Goal: Information Seeking & Learning: Compare options

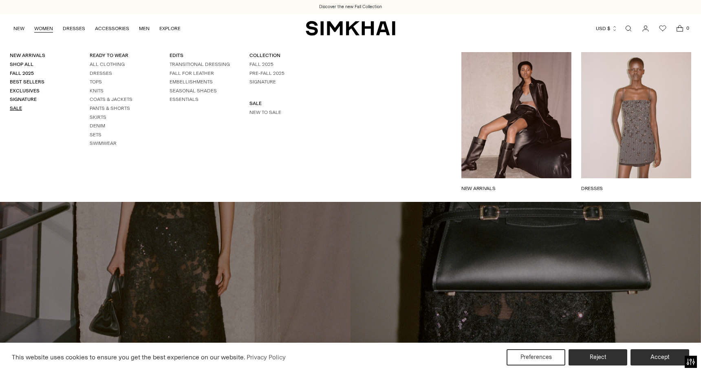
click at [18, 106] on link "Sale" at bounding box center [16, 109] width 12 height 6
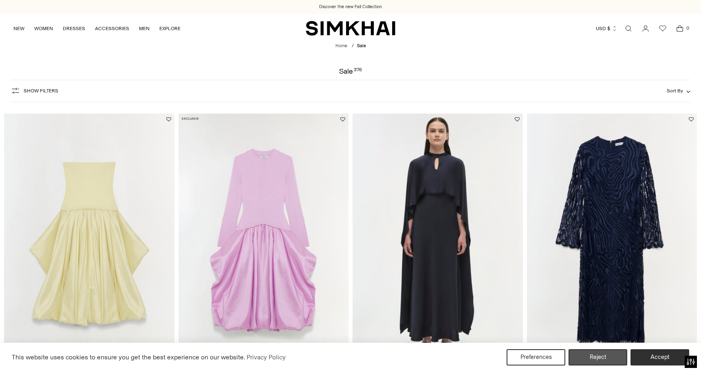
click at [590, 359] on button "Reject" at bounding box center [597, 358] width 59 height 16
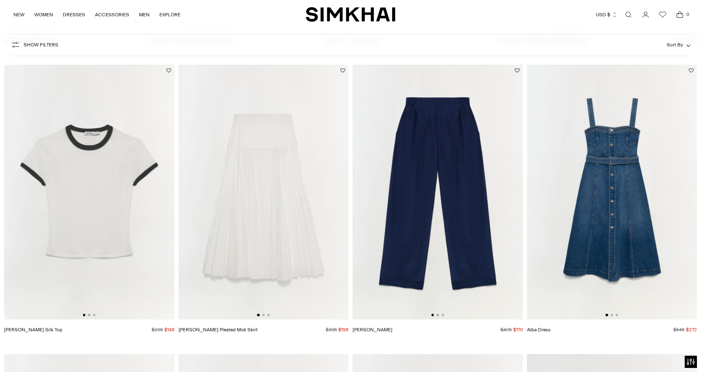
scroll to position [1577, 0]
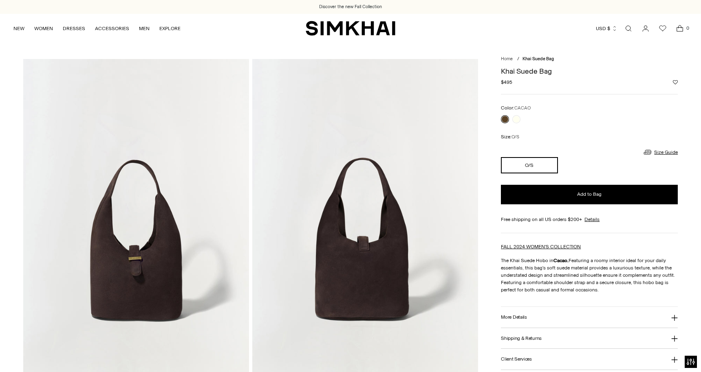
click at [151, 269] on img at bounding box center [136, 228] width 226 height 339
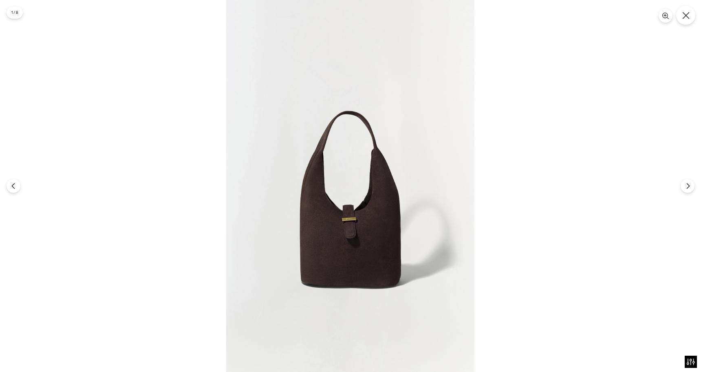
click at [686, 18] on icon "Close" at bounding box center [685, 15] width 7 height 7
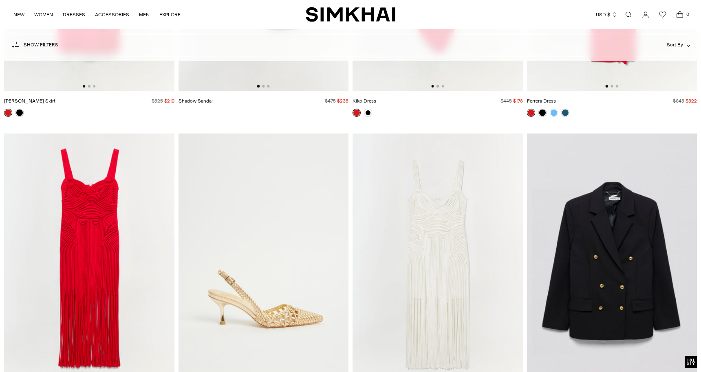
scroll to position [5168, 0]
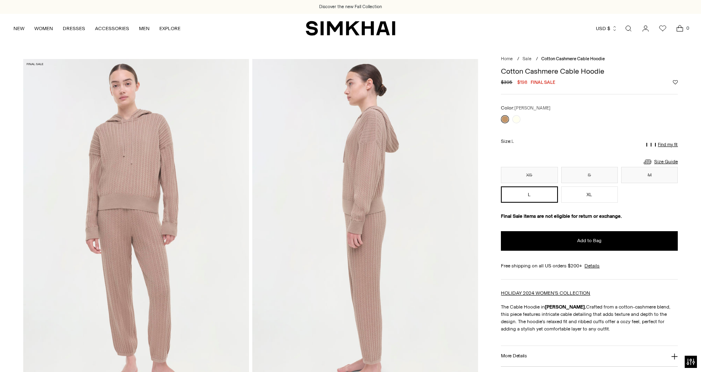
click at [144, 166] on img at bounding box center [136, 228] width 226 height 339
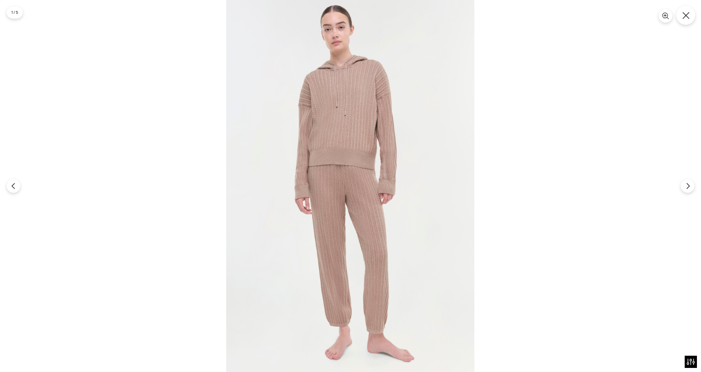
click at [687, 15] on icon "Close" at bounding box center [685, 15] width 7 height 7
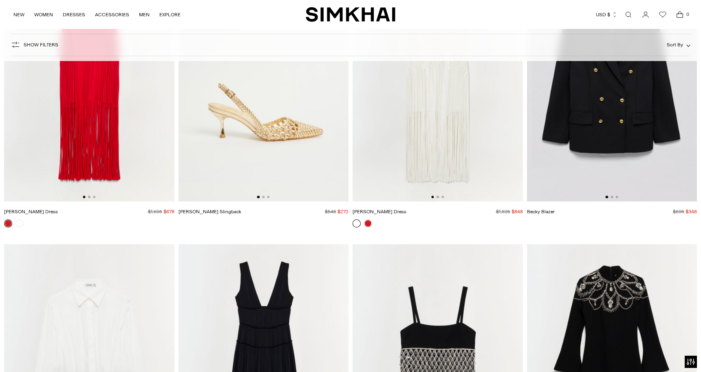
scroll to position [5218, 0]
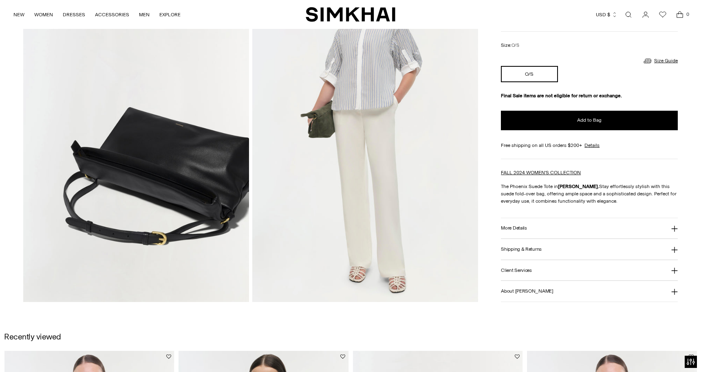
scroll to position [817, 0]
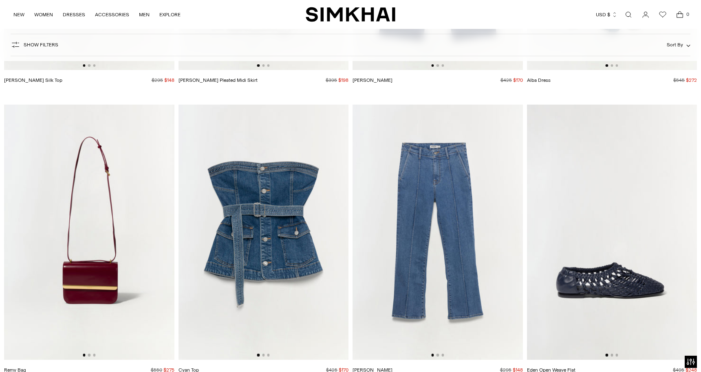
scroll to position [3077, 0]
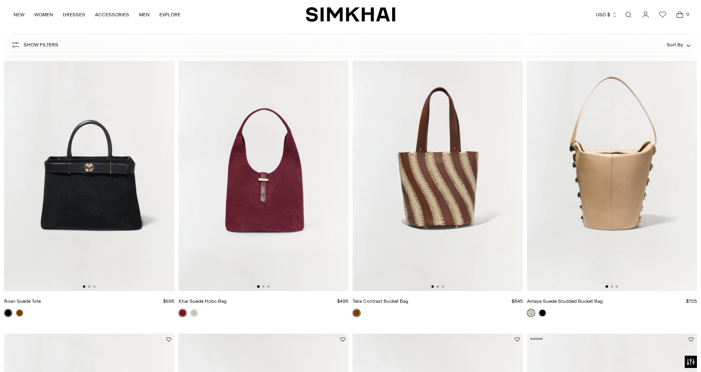
scroll to position [99, 0]
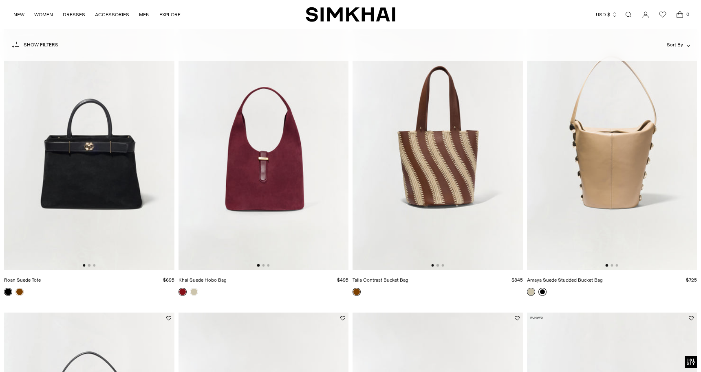
click at [541, 291] on link at bounding box center [542, 292] width 8 height 8
